Goal: Information Seeking & Learning: Learn about a topic

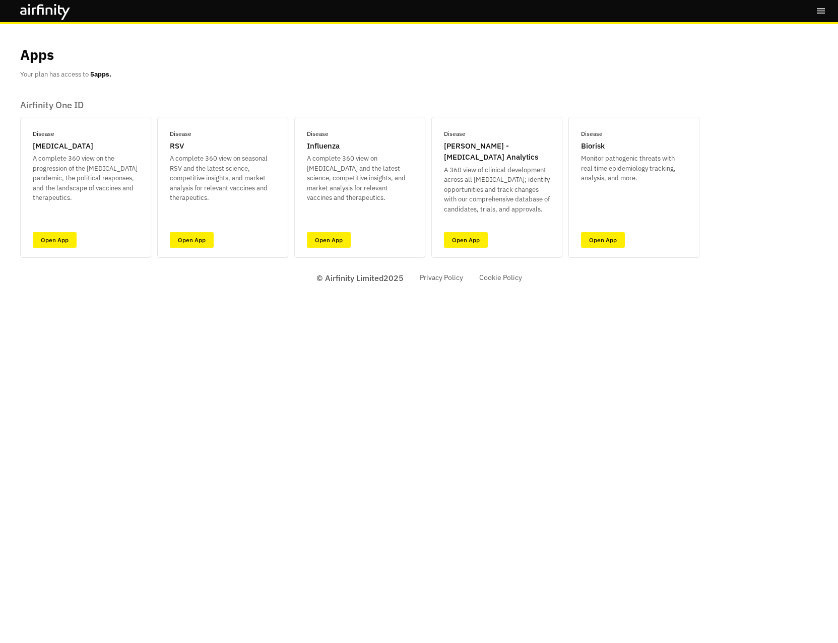
click at [650, 430] on div "Bookmarks Settings Logout Apps Your plan has access to 5 apps. Airfinity One ID…" at bounding box center [419, 321] width 838 height 643
click at [291, 451] on div "Bookmarks Settings Logout Apps Your plan has access to 5 apps. Airfinity One ID…" at bounding box center [419, 321] width 838 height 643
click at [45, 236] on link "Open App" at bounding box center [55, 240] width 44 height 16
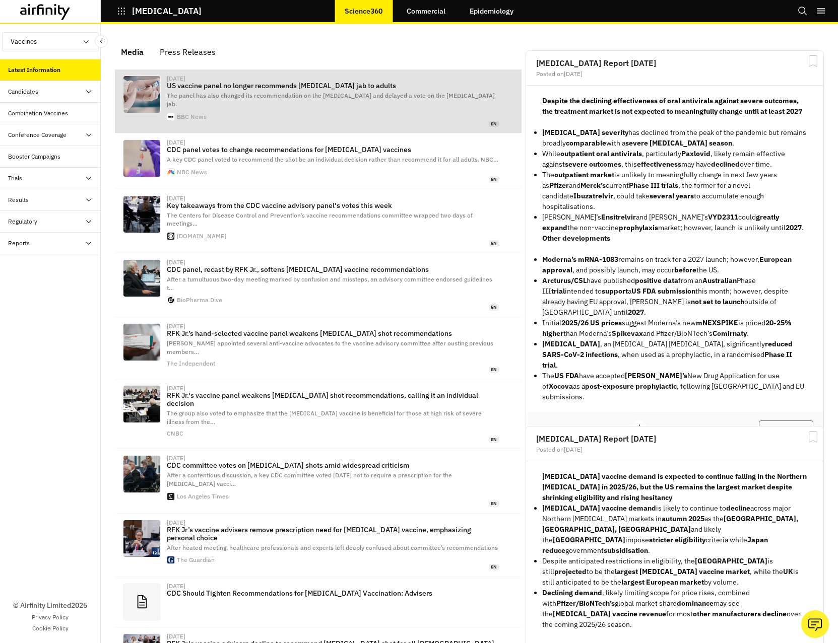
scroll to position [677, 295]
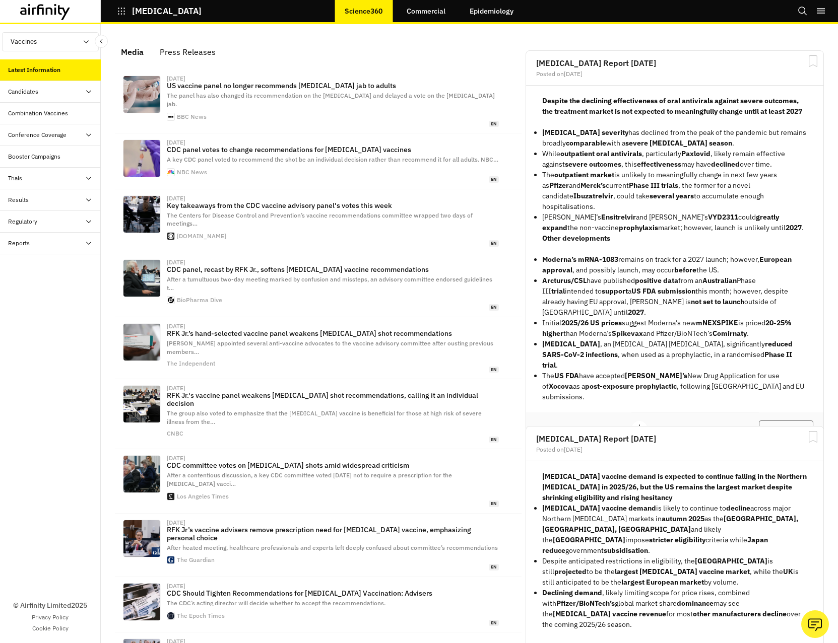
click at [45, 132] on div "Conference Coverage" at bounding box center [37, 135] width 58 height 9
click at [44, 155] on div "Daily Debriefs" at bounding box center [35, 156] width 38 height 9
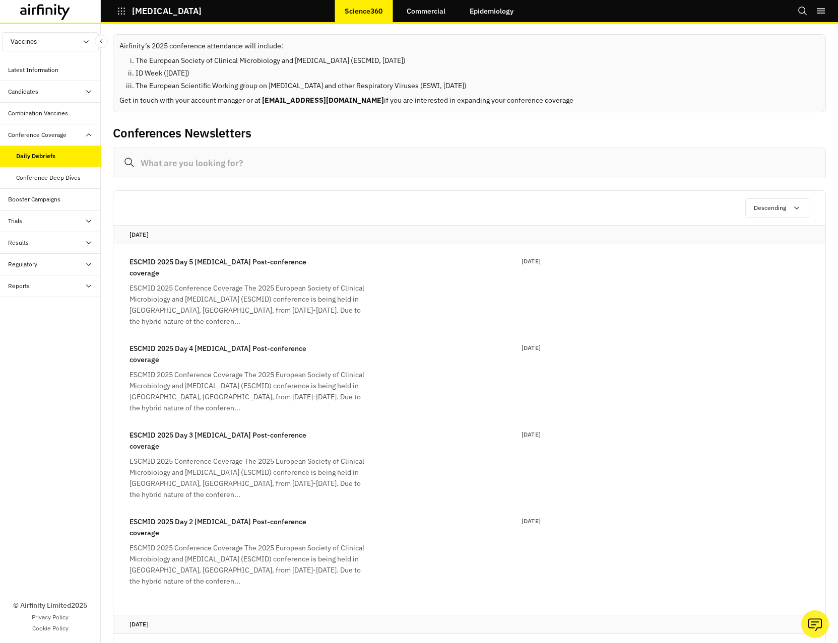
click at [44, 182] on div "Conference Deep Dives" at bounding box center [50, 178] width 101 height 22
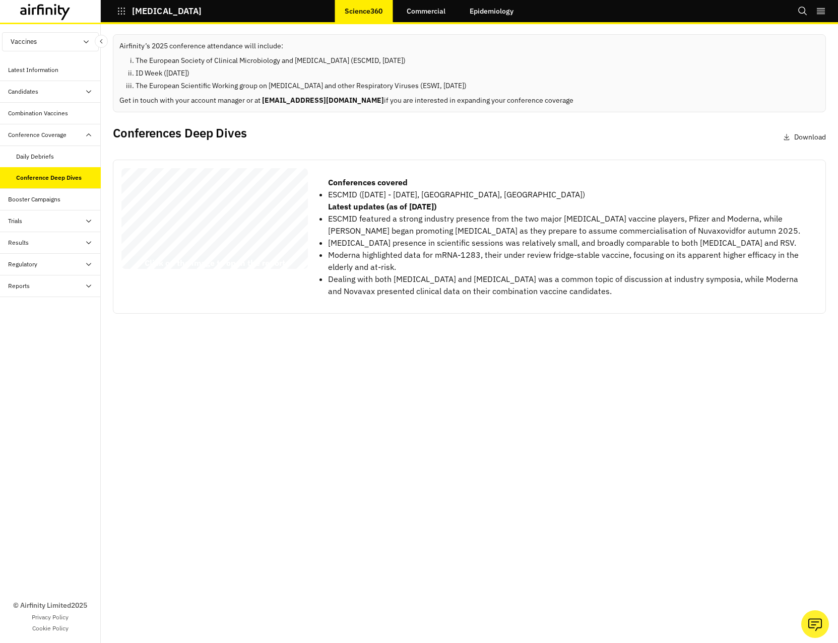
click at [44, 201] on div "Booster Campaigns" at bounding box center [34, 199] width 52 height 9
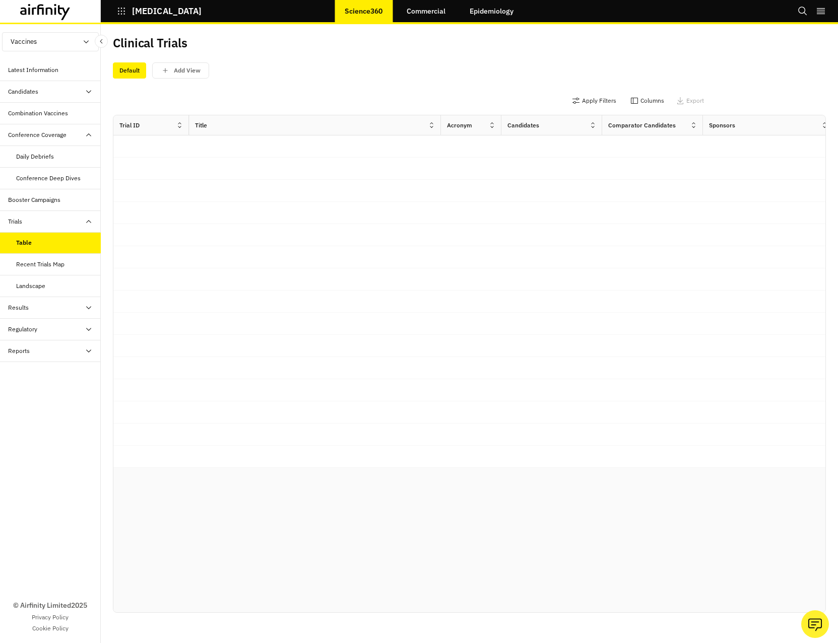
click at [29, 313] on div "Results" at bounding box center [50, 308] width 101 height 22
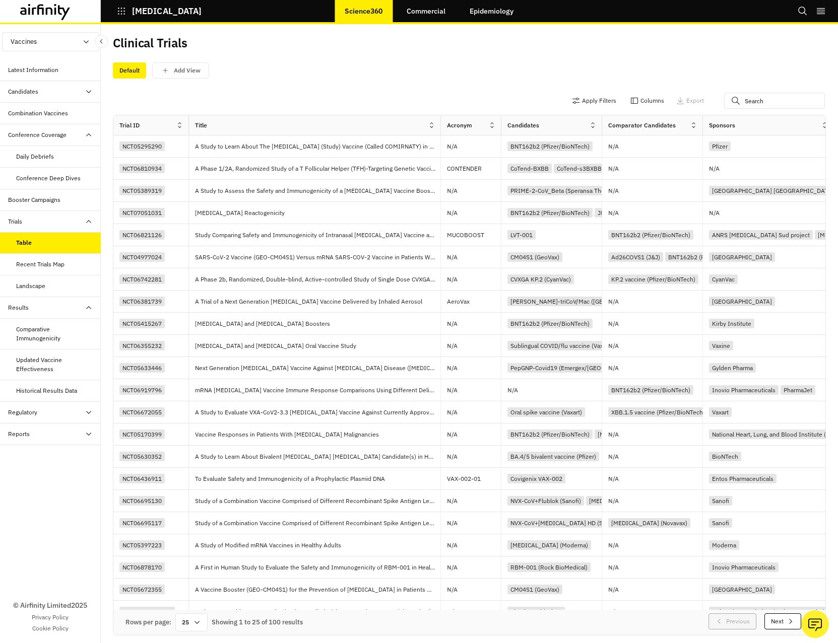
click at [44, 335] on div "Comparative Immunogenicity" at bounding box center [54, 334] width 77 height 18
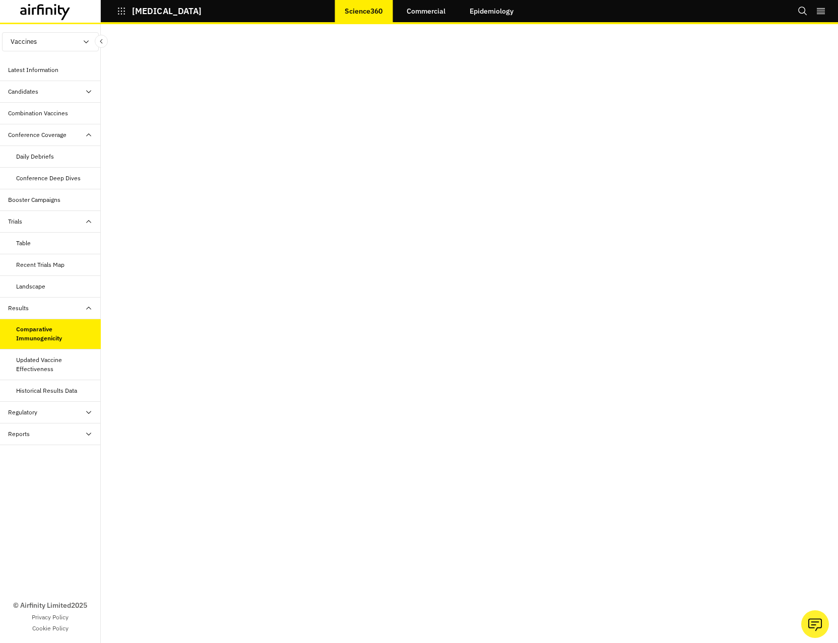
click at [29, 415] on div "Regulatory" at bounding box center [22, 412] width 29 height 9
click at [26, 434] on div "Table" at bounding box center [23, 434] width 15 height 9
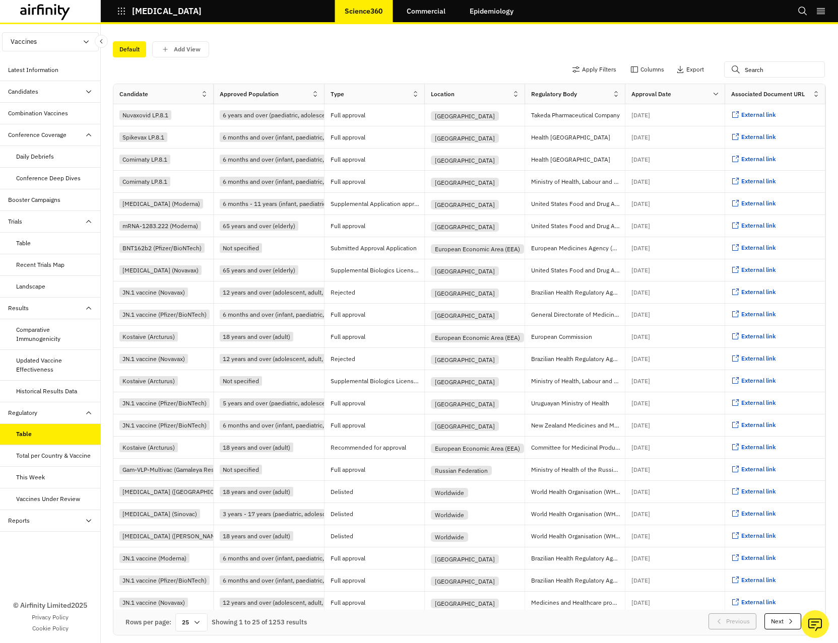
click at [37, 522] on div "Reports" at bounding box center [54, 520] width 93 height 9
click at [28, 565] on div "Research Briefs" at bounding box center [37, 564] width 43 height 9
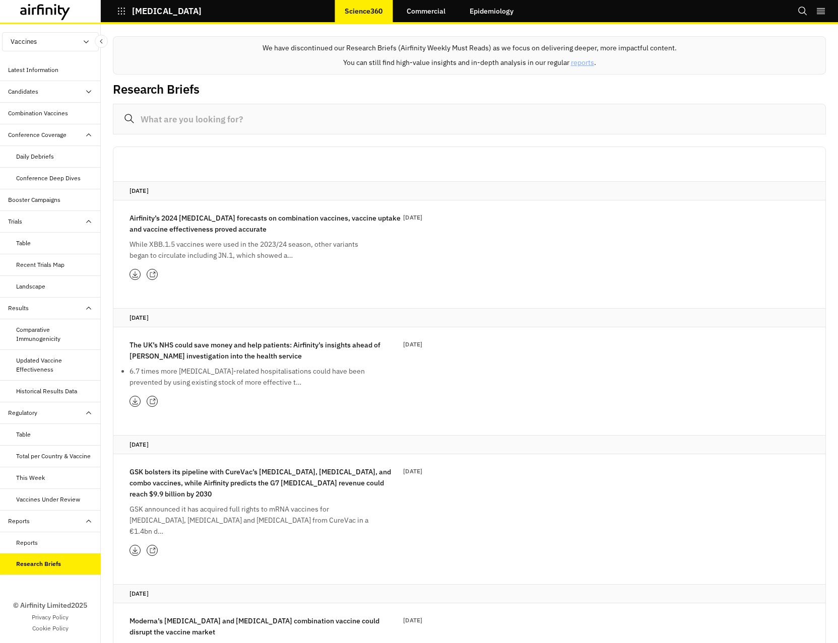
click at [32, 545] on div "Reports" at bounding box center [27, 543] width 22 height 9
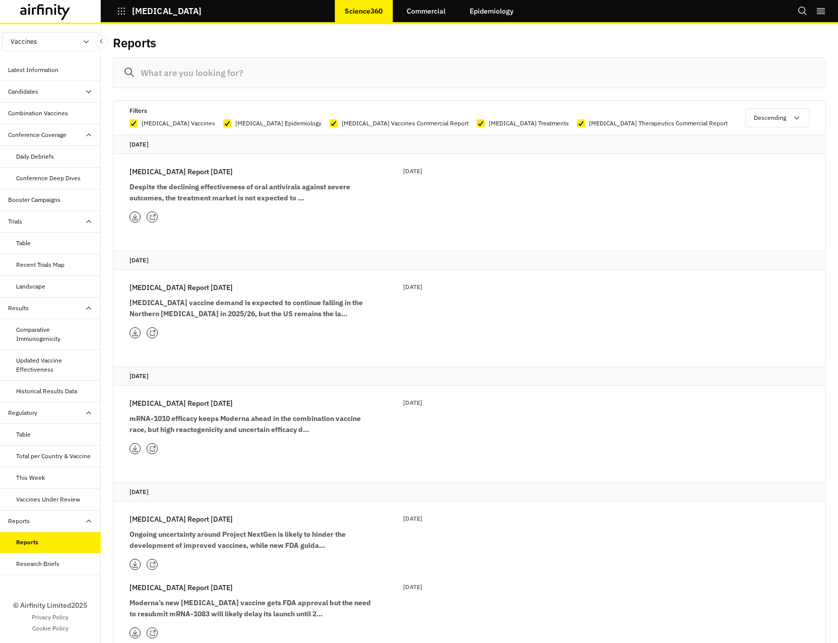
click at [49, 93] on div "Candidates" at bounding box center [54, 91] width 93 height 9
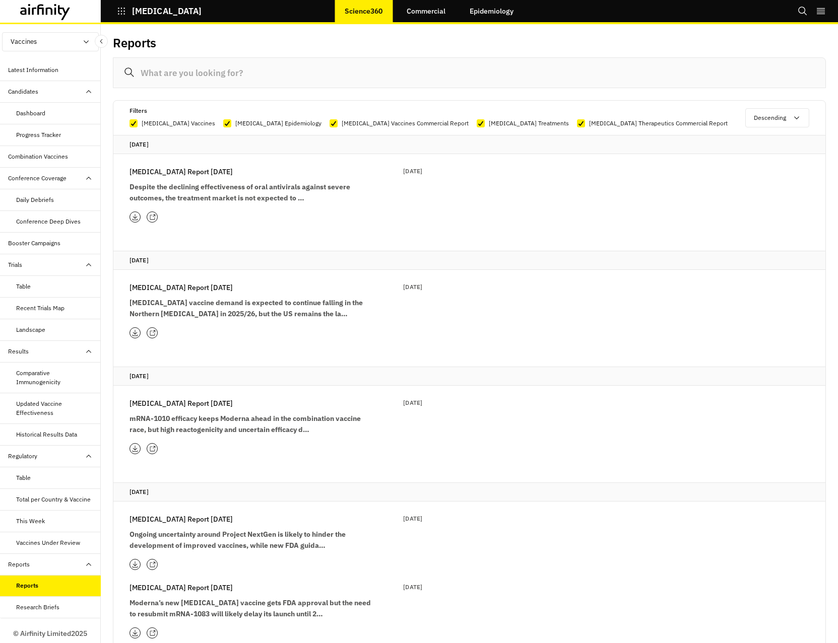
click at [35, 135] on div "Progress Tracker" at bounding box center [38, 135] width 45 height 9
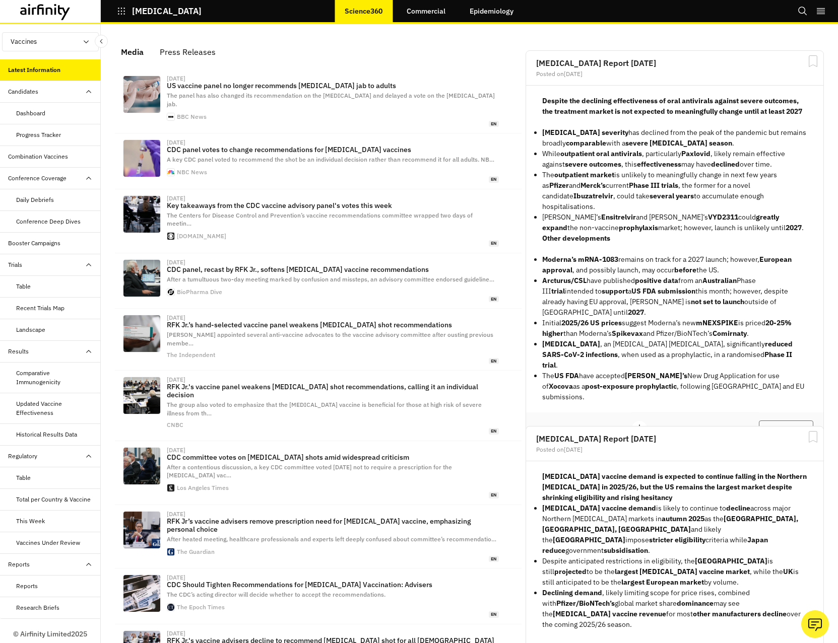
click at [417, 10] on link "Commercial" at bounding box center [426, 11] width 59 height 24
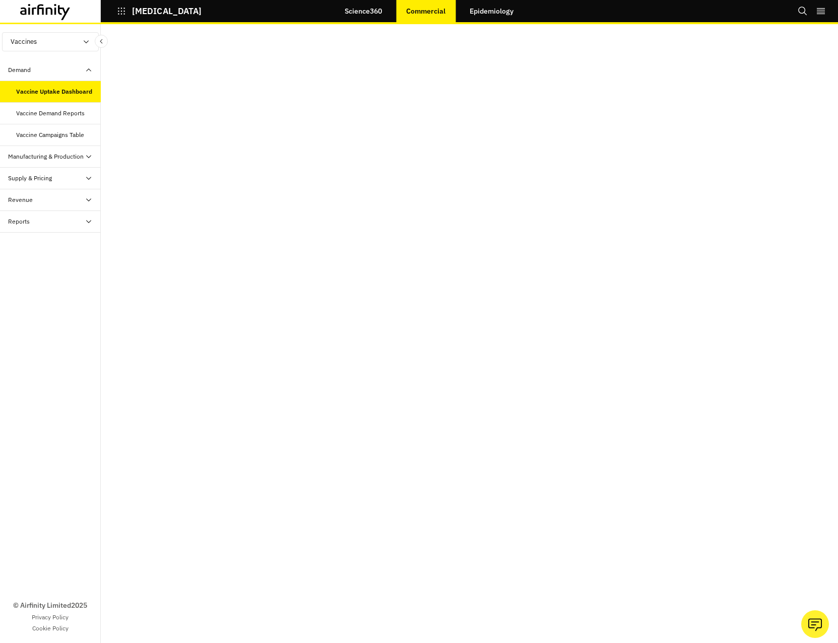
click at [494, 14] on link "Epidemiology" at bounding box center [492, 11] width 64 height 24
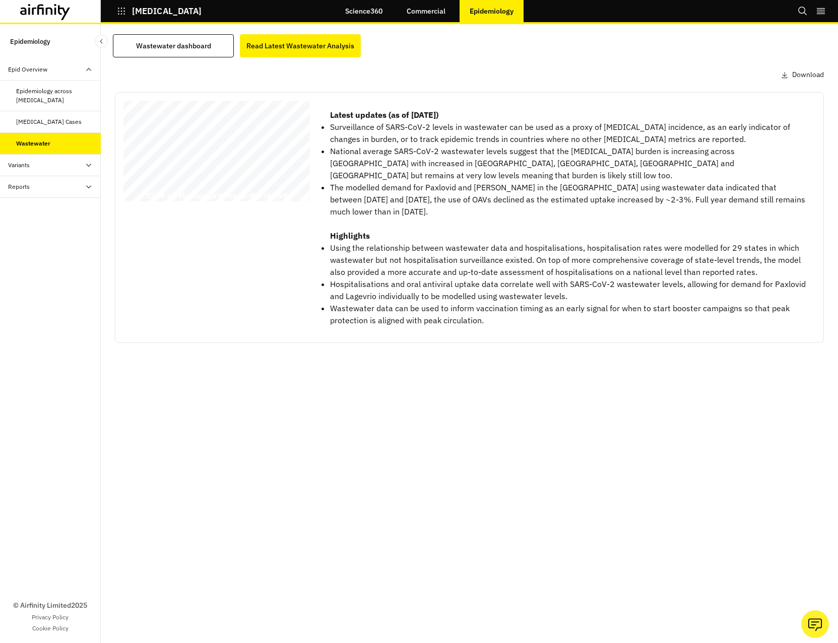
click at [145, 7] on p "[MEDICAL_DATA]" at bounding box center [167, 11] width 70 height 9
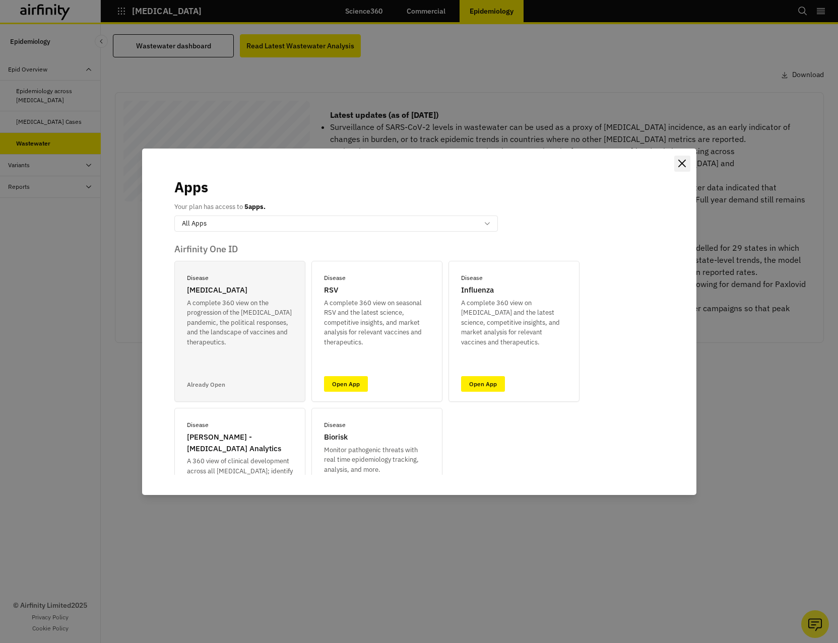
drag, startPoint x: 681, startPoint y: 160, endPoint x: 556, endPoint y: 94, distance: 141.1
click at [679, 159] on button "Close" at bounding box center [682, 164] width 16 height 16
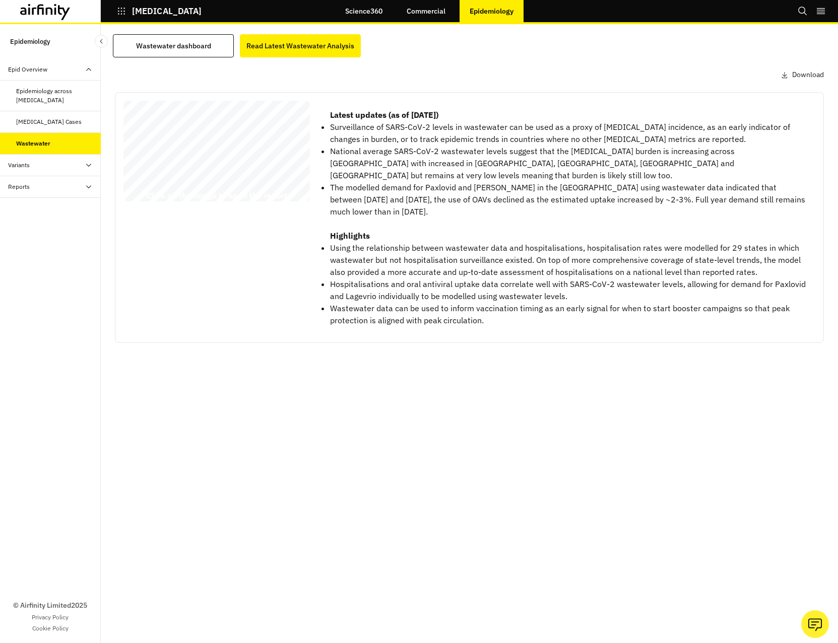
click at [368, 4] on link "Science360" at bounding box center [363, 11] width 57 height 24
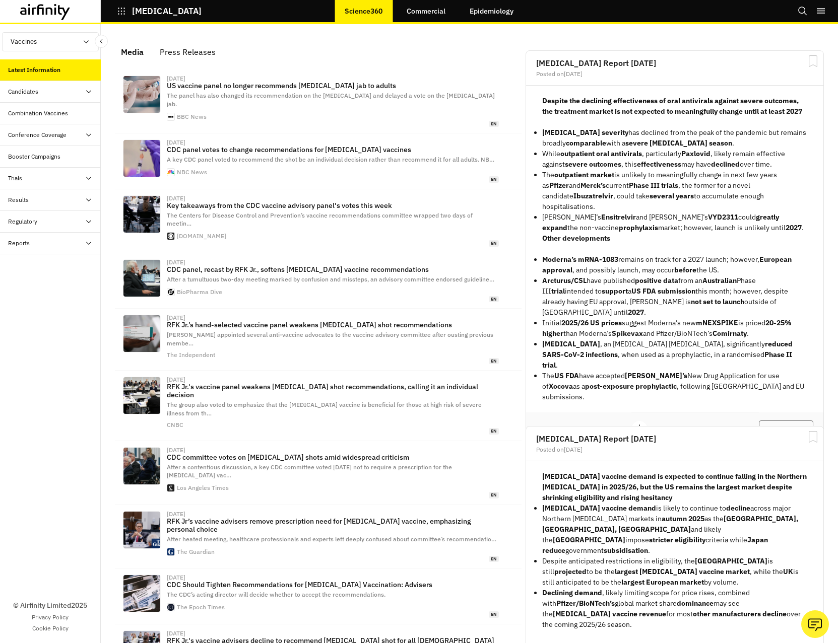
scroll to position [617, 295]
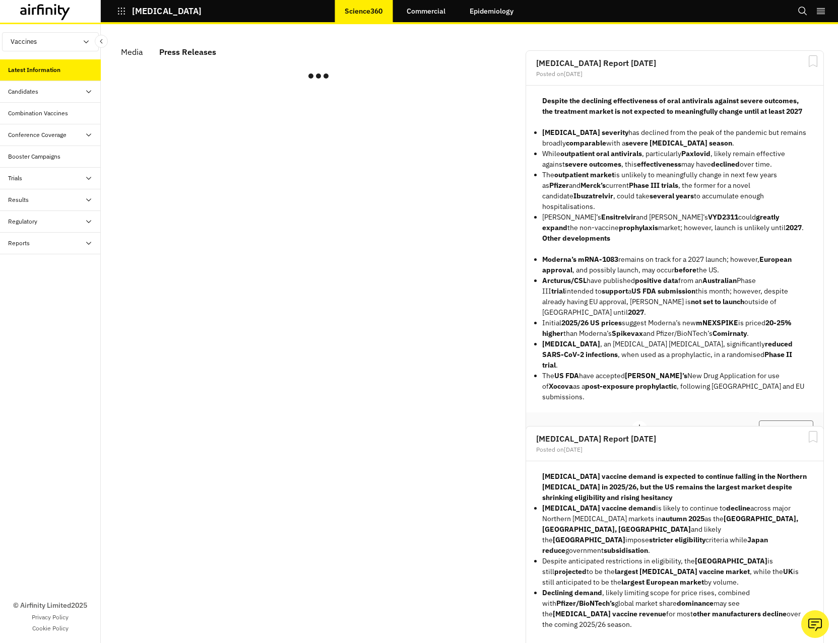
click at [201, 58] on div "Press Releases" at bounding box center [187, 51] width 57 height 15
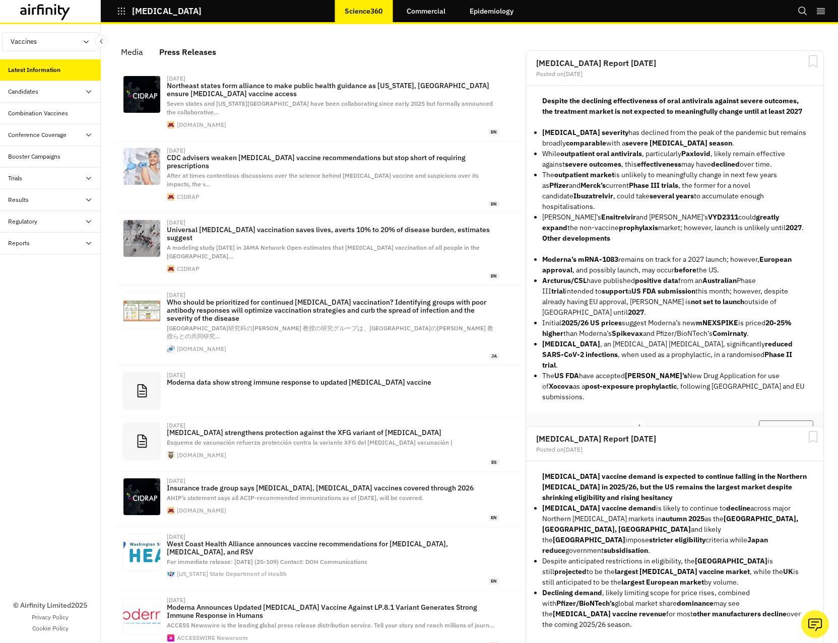
scroll to position [652, 295]
